Goal: Find specific page/section

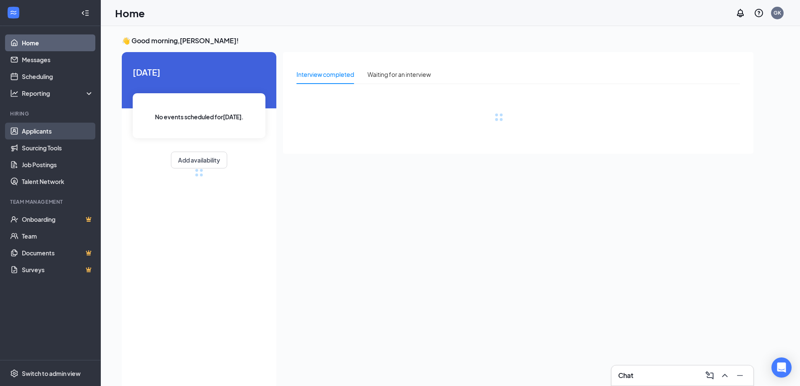
click at [44, 129] on link "Applicants" at bounding box center [58, 131] width 72 height 17
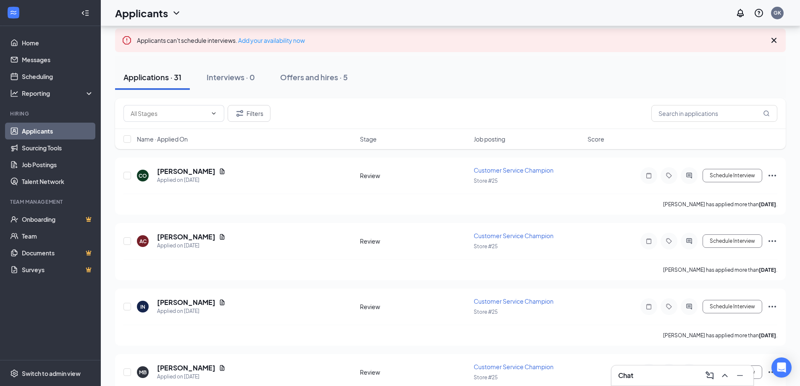
scroll to position [42, 0]
